Goal: Navigation & Orientation: Find specific page/section

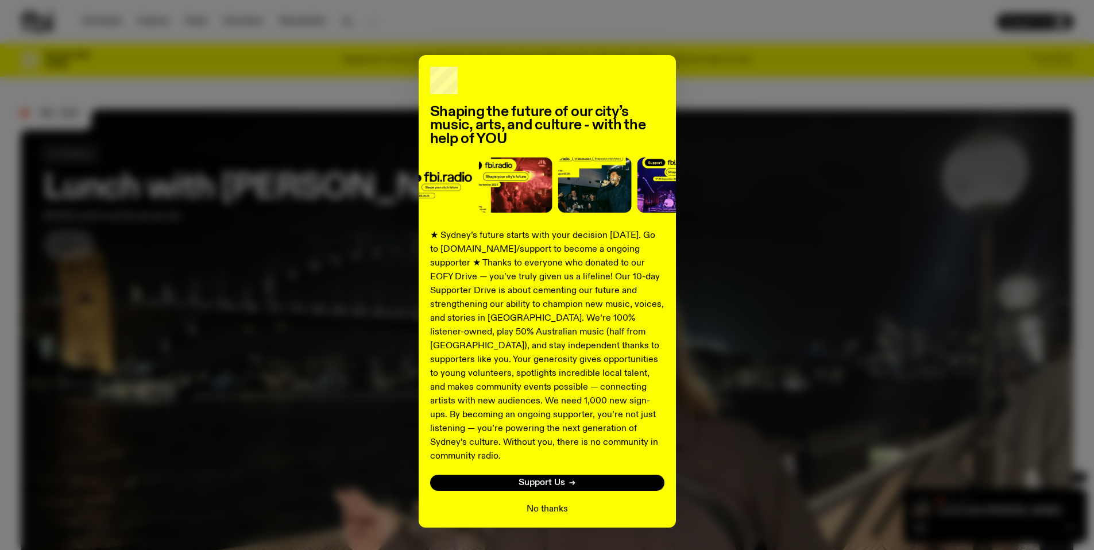
click at [550, 502] on button "No thanks" at bounding box center [547, 509] width 41 height 14
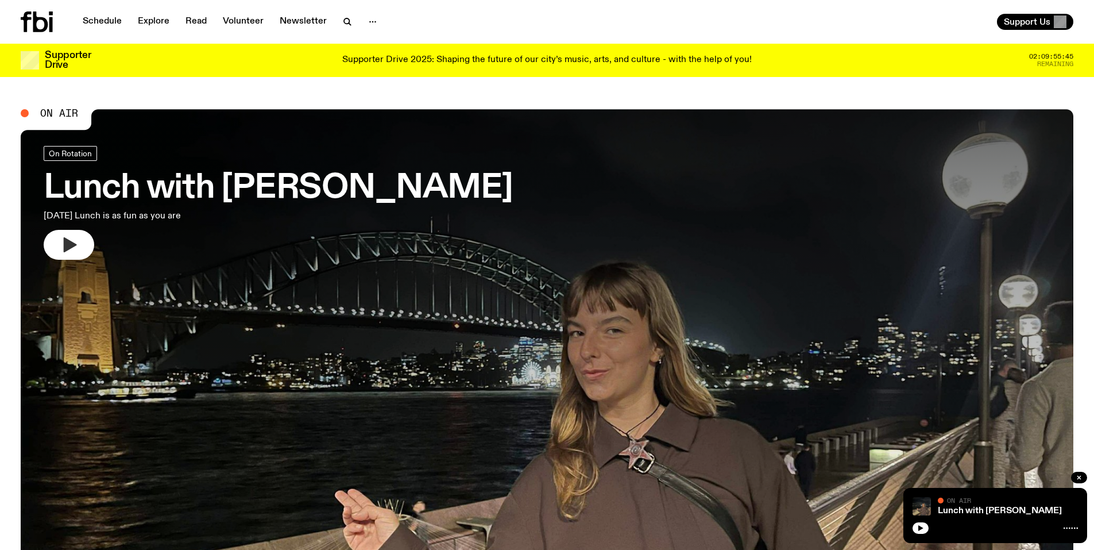
click at [73, 243] on icon "button" at bounding box center [70, 244] width 13 height 15
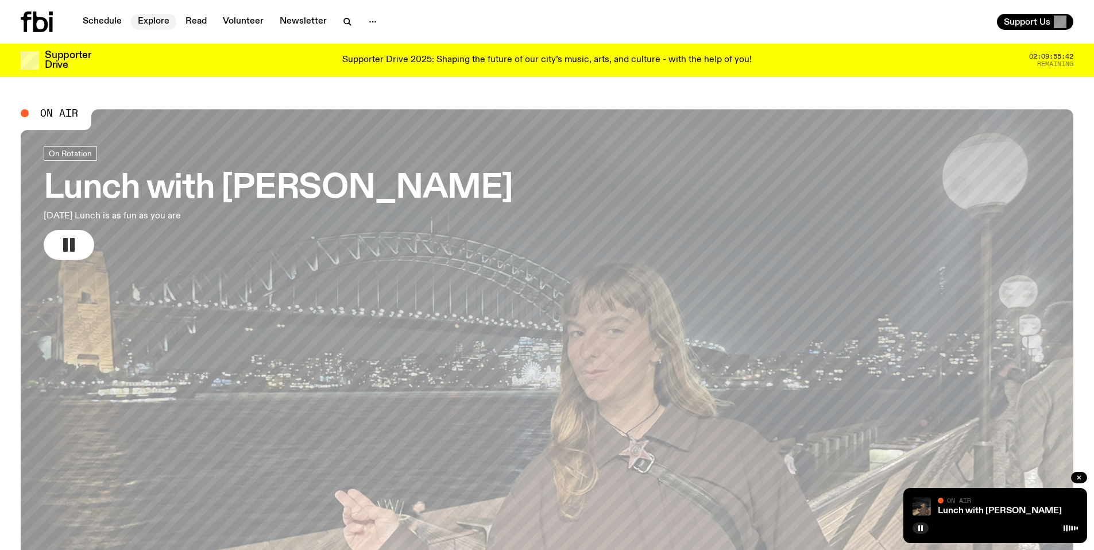
click at [153, 20] on link "Explore" at bounding box center [153, 22] width 45 height 16
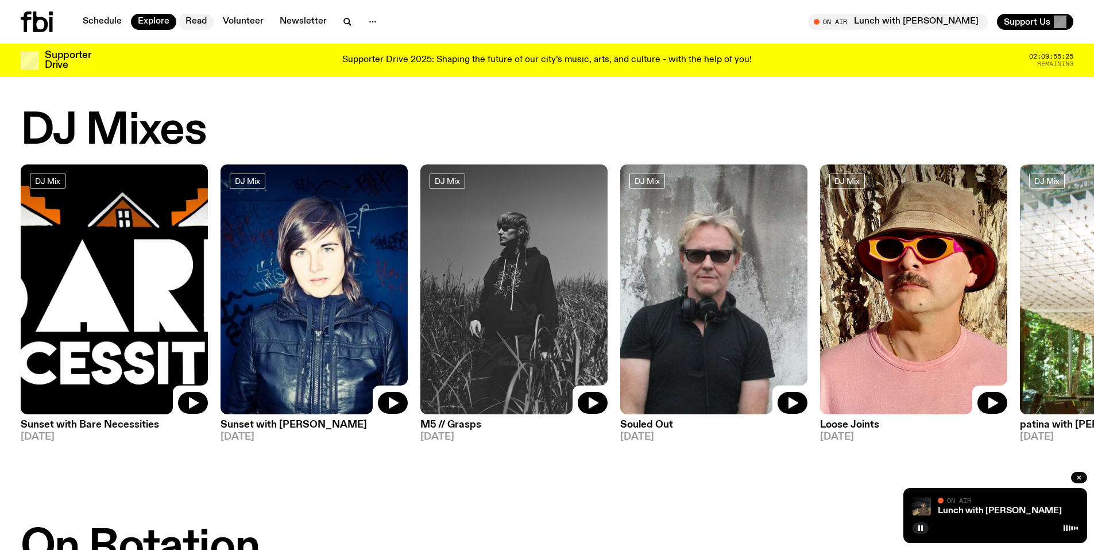
click at [191, 17] on link "Read" at bounding box center [196, 22] width 35 height 16
